Goal: Obtain resource: Download file/media

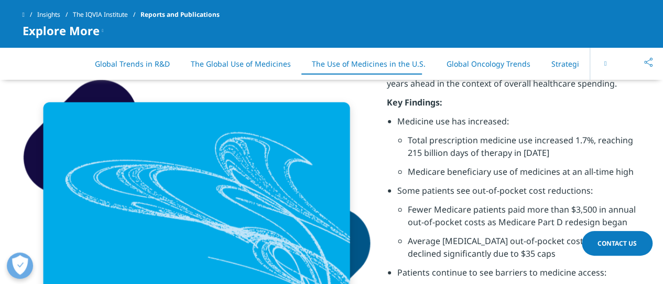
scroll to position [3251, 0]
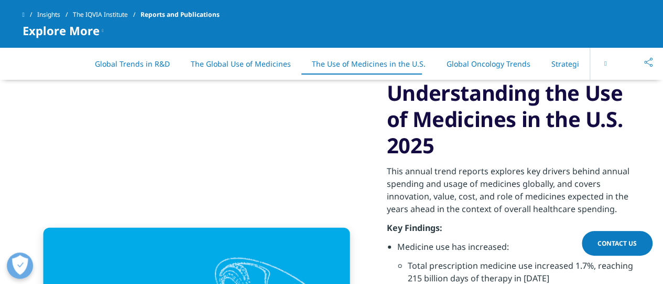
click at [98, 32] on span "Explore More" at bounding box center [61, 30] width 77 height 13
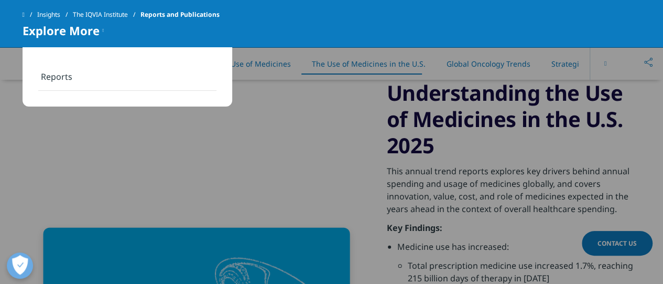
click at [71, 83] on link "Reports" at bounding box center [127, 77] width 178 height 28
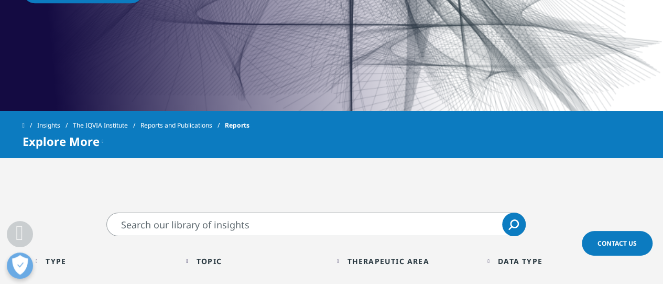
scroll to position [378, 0]
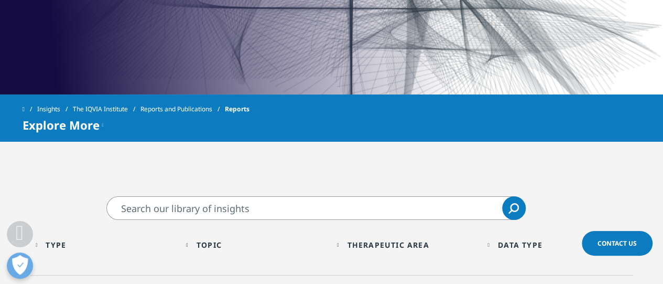
click at [205, 208] on input "Search" at bounding box center [315, 208] width 419 height 24
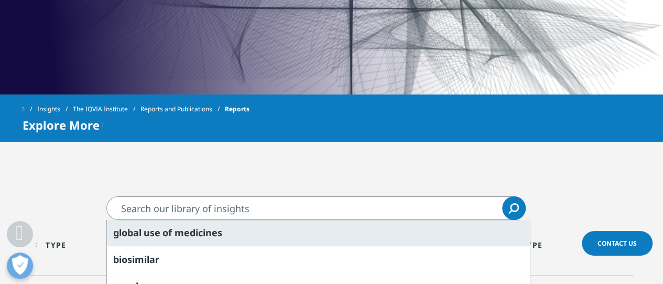
scroll to position [430, 0]
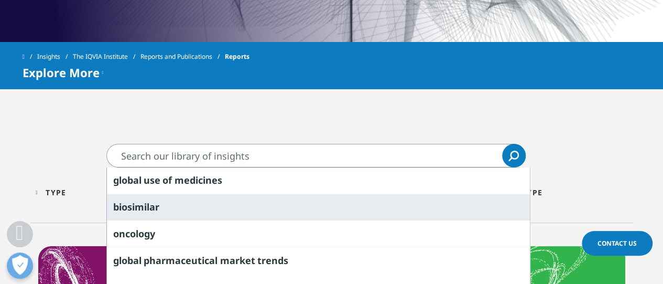
click at [146, 204] on span "biosimilar" at bounding box center [136, 206] width 46 height 13
type input "biosimilar"
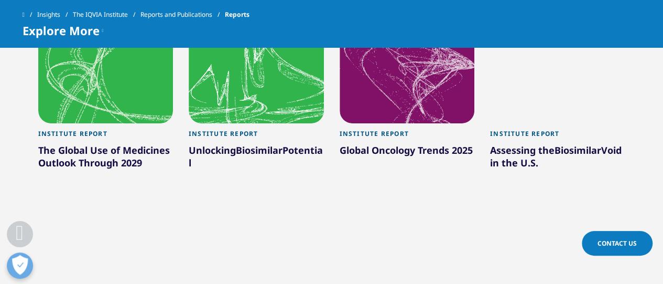
scroll to position [587, 0]
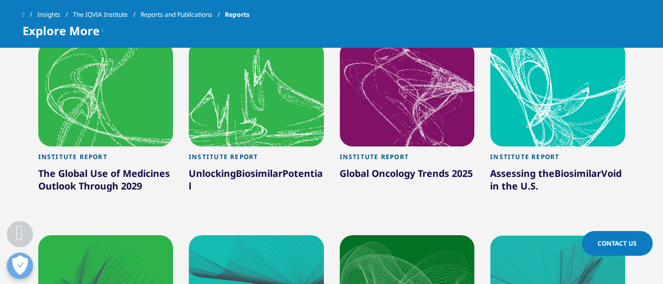
click at [96, 155] on div "Institute Report" at bounding box center [105, 160] width 135 height 14
click at [115, 114] on div at bounding box center [105, 93] width 135 height 105
click at [99, 185] on div "The Global Use of Medicines Outlook Through 2029" at bounding box center [105, 181] width 135 height 29
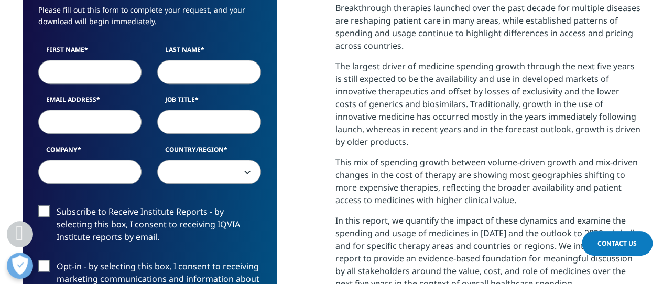
scroll to position [524, 0]
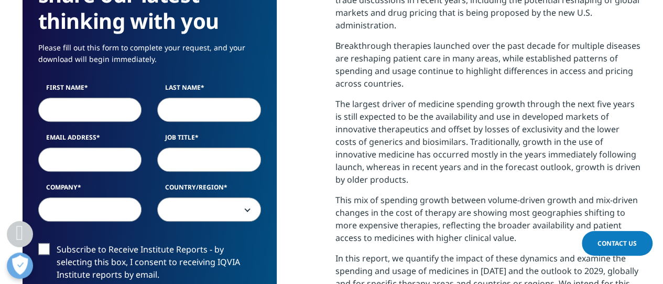
click at [68, 110] on input "First Name" at bounding box center [90, 110] width 104 height 24
type input "GURSHARAN"
click at [196, 103] on input "Last Name" at bounding box center [209, 110] width 104 height 24
type input "SINGH"
click at [61, 156] on input "Email Address" at bounding box center [90, 159] width 104 height 24
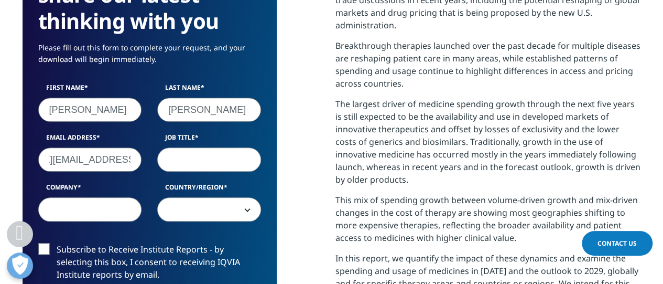
scroll to position [0, 82]
type input "GURSHARAN.SINGH@BIOCON.COM"
click at [192, 161] on input "Job Title" at bounding box center [209, 159] width 104 height 24
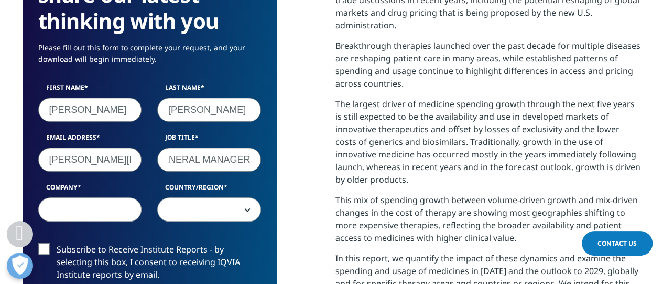
type input "GENERAL MANAGER"
click at [96, 203] on input "Company" at bounding box center [90, 209] width 104 height 24
type input "BIOCON"
click at [244, 215] on span at bounding box center [209, 210] width 103 height 24
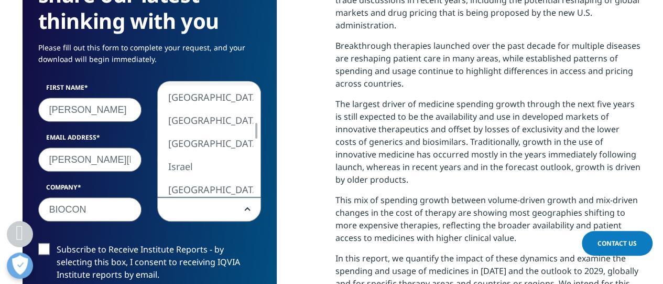
select select "[GEOGRAPHIC_DATA]"
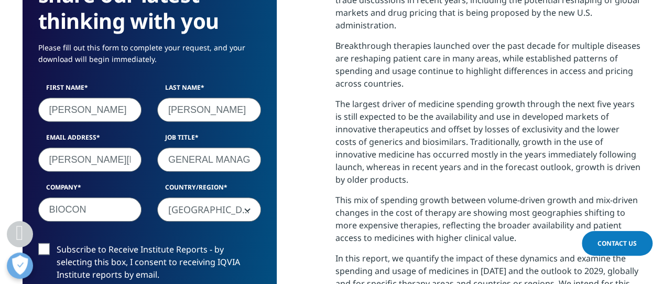
click at [46, 251] on label "Subscribe to Receive Institute Reports - by selecting this box, I consent to re…" at bounding box center [149, 265] width 223 height 44
click at [57, 243] on input "Subscribe to Receive Institute Reports - by selecting this box, I consent to re…" at bounding box center [57, 243] width 0 height 0
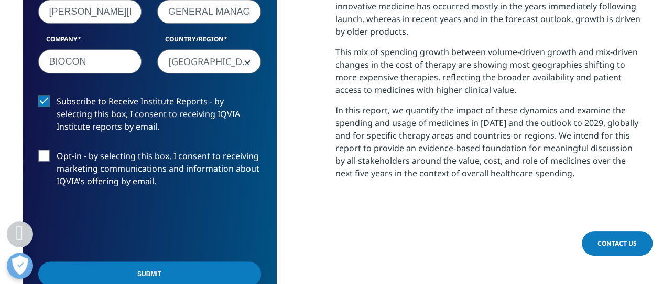
scroll to position [682, 0]
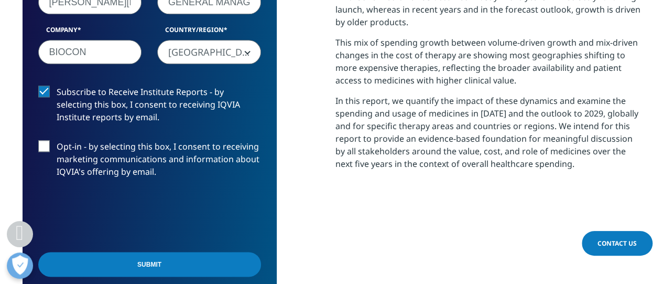
click at [180, 263] on input "Submit" at bounding box center [149, 264] width 223 height 25
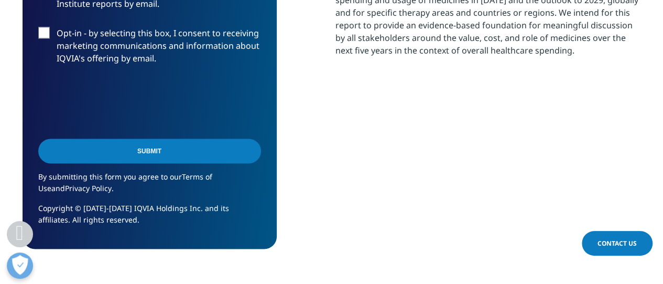
scroll to position [847, 0]
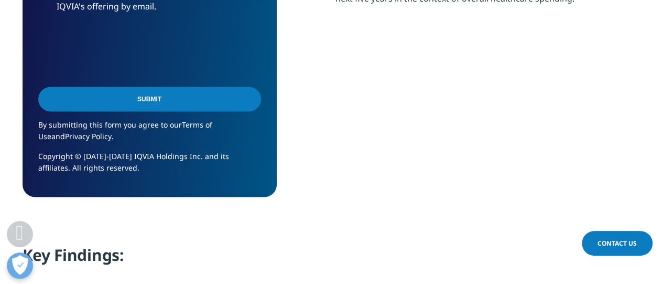
click at [155, 100] on input "Submit" at bounding box center [149, 99] width 223 height 25
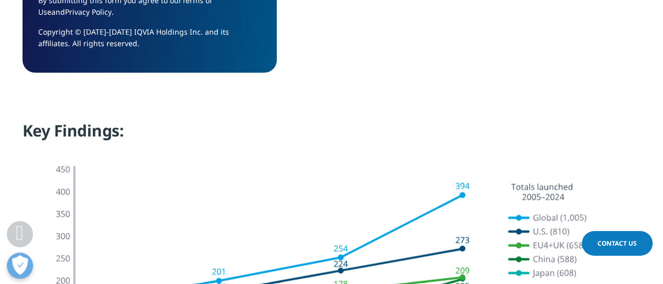
scroll to position [899, 0]
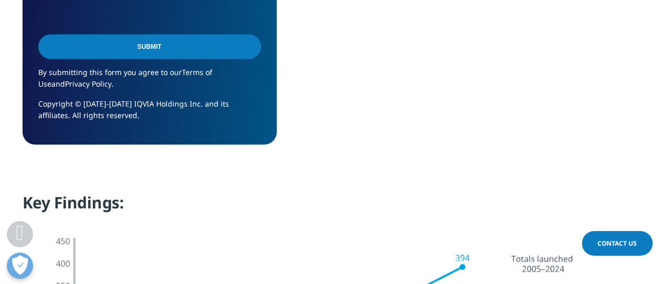
click at [132, 41] on input "Submit" at bounding box center [149, 46] width 223 height 25
click at [133, 42] on input "Submit" at bounding box center [149, 46] width 223 height 25
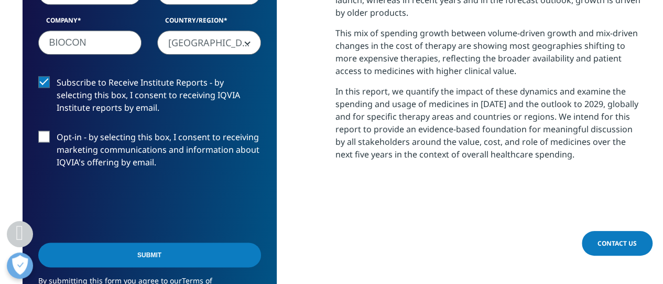
scroll to position [758, 0]
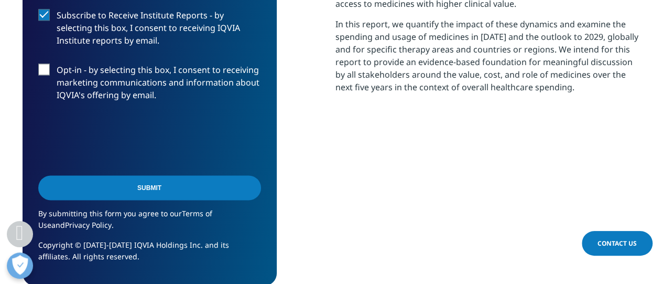
click at [163, 186] on input "Submit" at bounding box center [149, 187] width 223 height 25
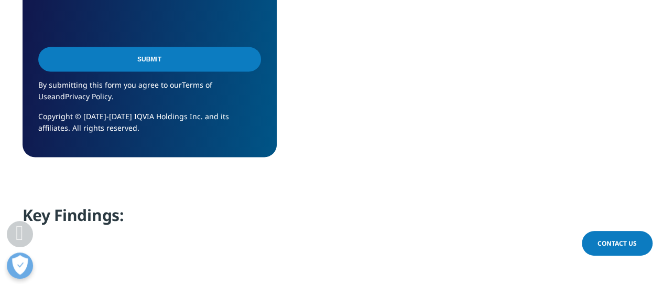
scroll to position [891, 0]
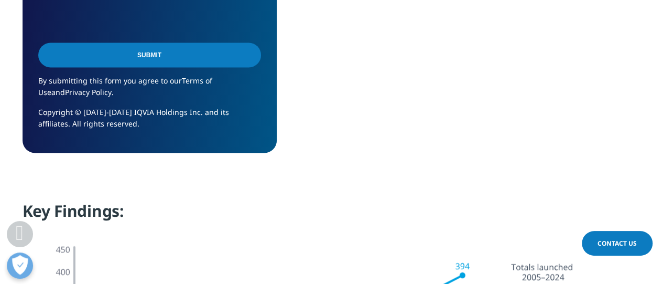
click at [116, 49] on input "Submit" at bounding box center [149, 54] width 223 height 25
click at [247, 53] on div "Submit" at bounding box center [149, 56] width 223 height 38
click at [197, 57] on input "Submit" at bounding box center [149, 54] width 223 height 25
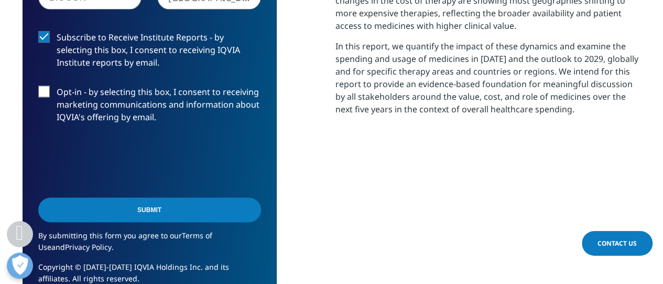
scroll to position [734, 0]
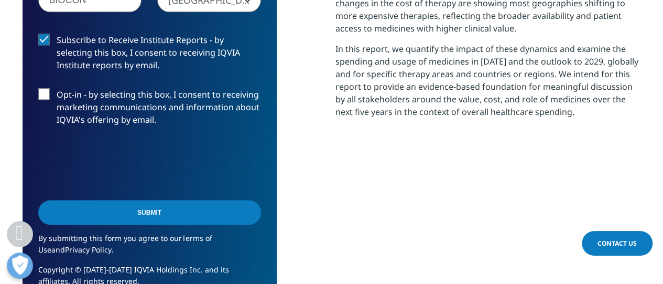
click at [49, 91] on label "Opt-in - by selecting this box, I consent to receiving marketing communications…" at bounding box center [149, 110] width 223 height 44
click at [57, 88] on input "Opt-in - by selecting this box, I consent to receiving marketing communications…" at bounding box center [57, 88] width 0 height 0
click at [105, 204] on input "Submit" at bounding box center [149, 212] width 223 height 25
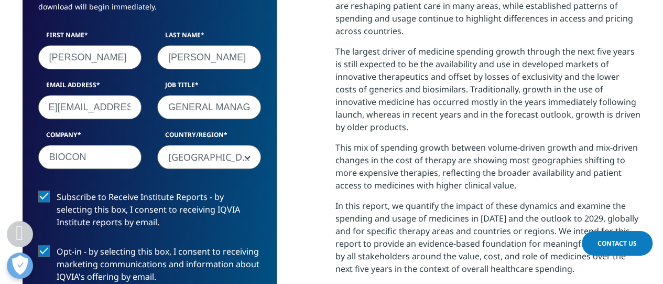
scroll to position [734, 0]
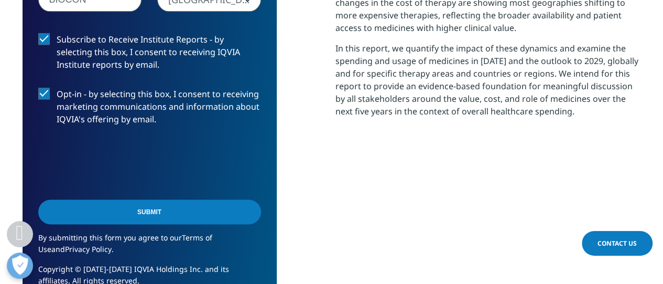
click at [174, 217] on input "Submit" at bounding box center [149, 211] width 223 height 25
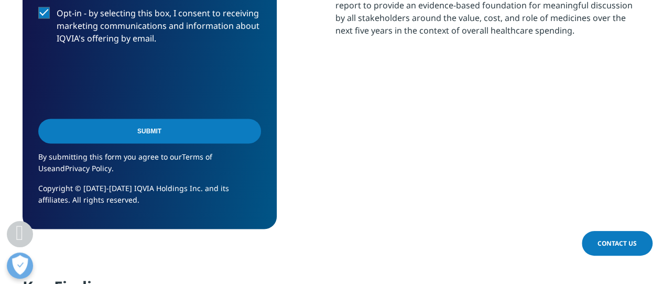
scroll to position [839, 0]
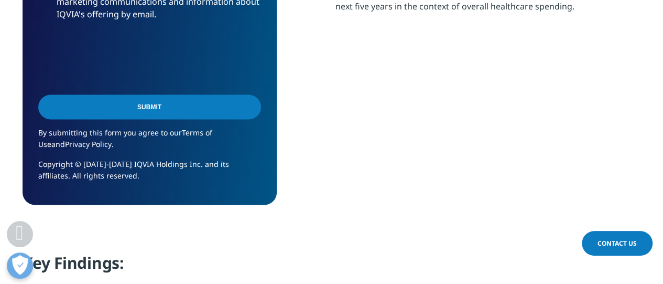
click at [248, 108] on input "Submit" at bounding box center [149, 106] width 223 height 25
drag, startPoint x: 98, startPoint y: 103, endPoint x: 305, endPoint y: 105, distance: 207.6
click at [247, 106] on div "Submit" at bounding box center [149, 108] width 223 height 38
click at [242, 104] on input "Submit" at bounding box center [149, 106] width 223 height 25
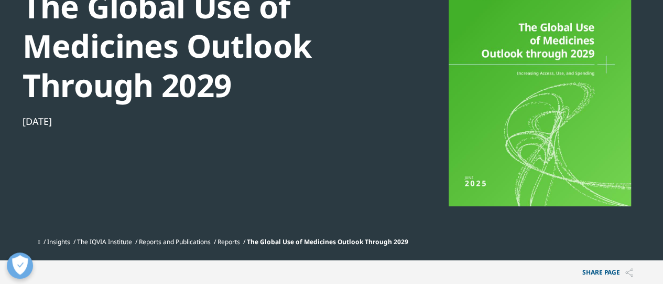
scroll to position [0, 0]
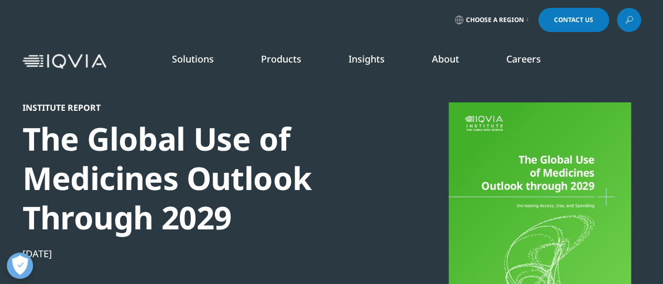
click at [358, 63] on link "Insights" at bounding box center [367, 58] width 36 height 13
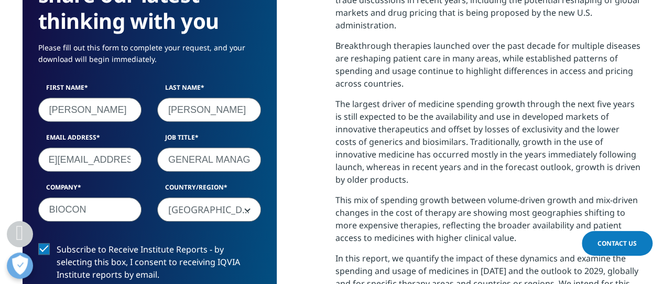
scroll to position [524, 0]
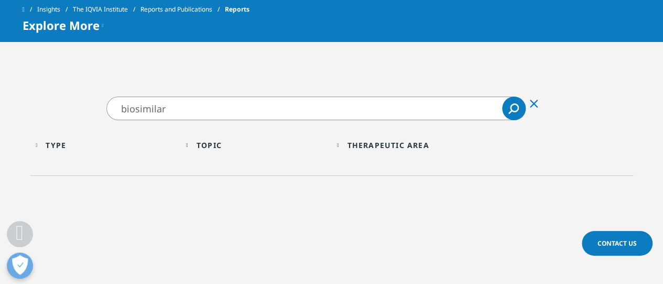
scroll to position [582, 0]
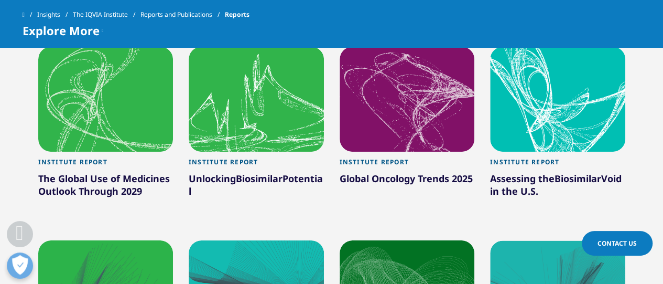
click at [222, 137] on div at bounding box center [256, 99] width 135 height 105
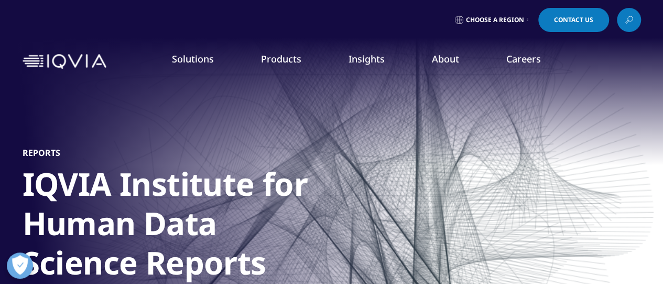
click at [364, 61] on link "Insights" at bounding box center [367, 58] width 36 height 13
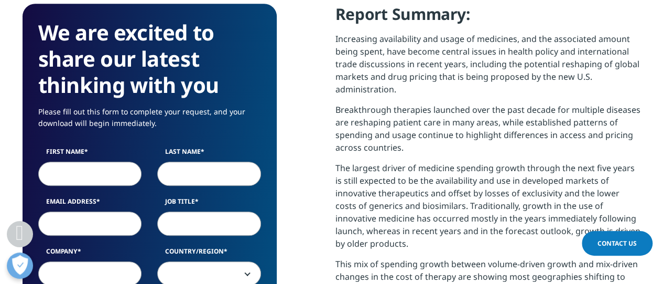
scroll to position [524, 0]
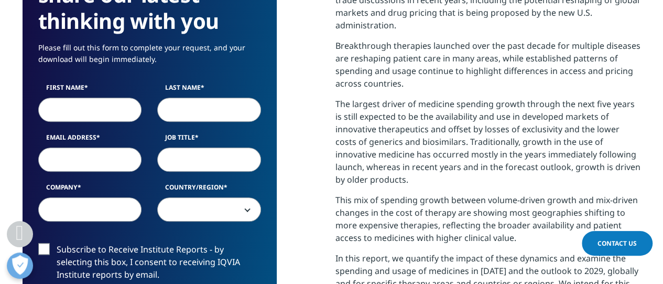
click at [92, 109] on input "First Name" at bounding box center [90, 110] width 104 height 24
type input "[PERSON_NAME]"
click at [198, 114] on input "Last Name" at bounding box center [209, 110] width 104 height 24
type input "[PERSON_NAME]"
click at [92, 158] on input "Email Address" at bounding box center [90, 159] width 104 height 24
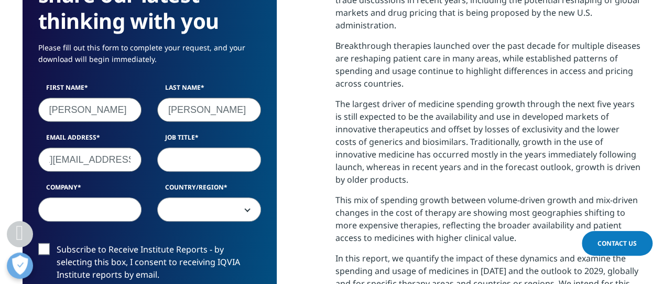
scroll to position [0, 82]
type input "[PERSON_NAME][EMAIL_ADDRESS][PERSON_NAME][DOMAIN_NAME]"
click at [202, 163] on input "Job Title" at bounding box center [209, 159] width 104 height 24
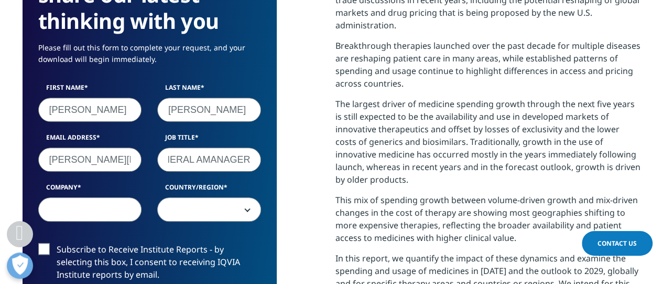
click at [201, 162] on input "GENERAL AMANAGER" at bounding box center [209, 159] width 104 height 24
type input "GENERAL MANAGER"
click at [120, 204] on input "Company" at bounding box center [90, 209] width 104 height 24
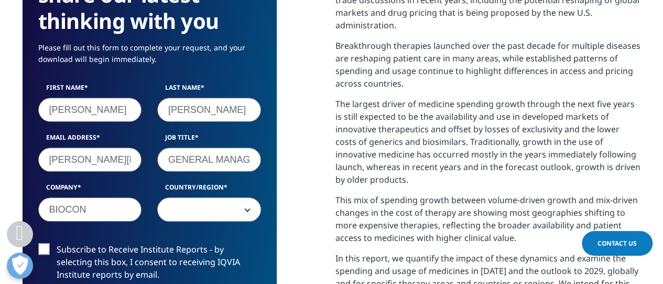
type input "BIOCON"
click at [194, 223] on div "First Name [PERSON_NAME] Last Name [PERSON_NAME] Email Address [PERSON_NAME][EM…" at bounding box center [149, 157] width 239 height 149
click at [195, 210] on span at bounding box center [209, 210] width 103 height 24
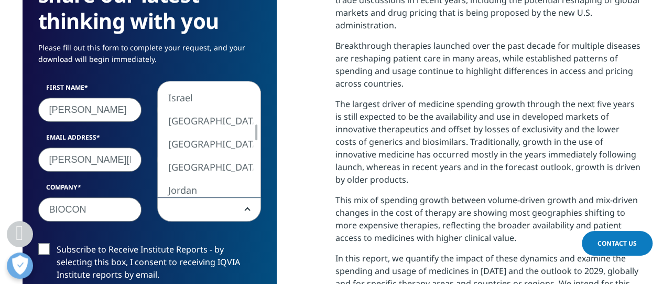
select select "[GEOGRAPHIC_DATA]"
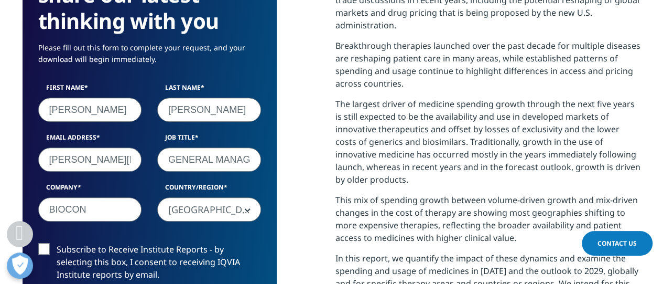
click at [49, 249] on label "Subscribe to Receive Institute Reports - by selecting this box, I consent to re…" at bounding box center [149, 265] width 223 height 44
click at [57, 243] on input "Subscribe to Receive Institute Reports - by selecting this box, I consent to re…" at bounding box center [57, 243] width 0 height 0
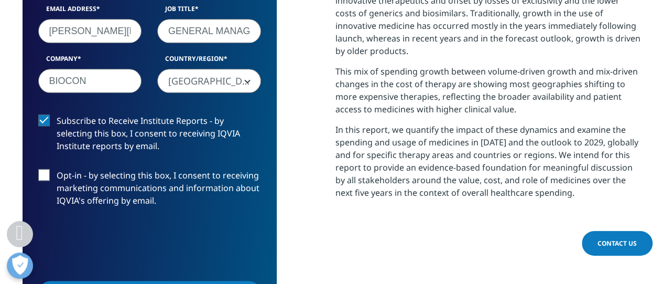
scroll to position [682, 0]
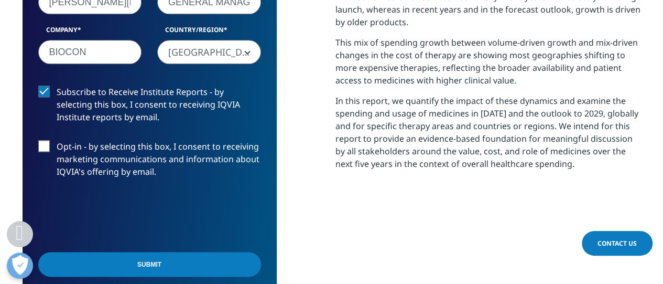
click at [149, 272] on input "Submit" at bounding box center [149, 264] width 223 height 25
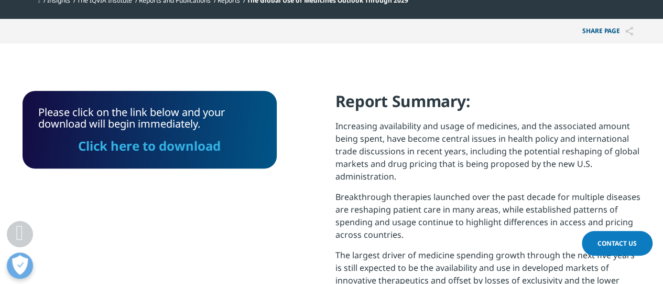
scroll to position [322, 0]
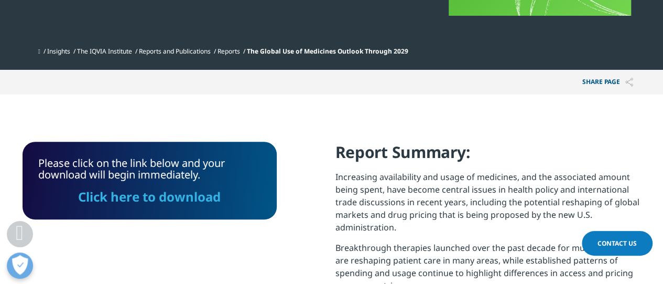
click at [149, 200] on link "Click here to download" at bounding box center [149, 196] width 143 height 17
